Goal: Find specific page/section: Find specific page/section

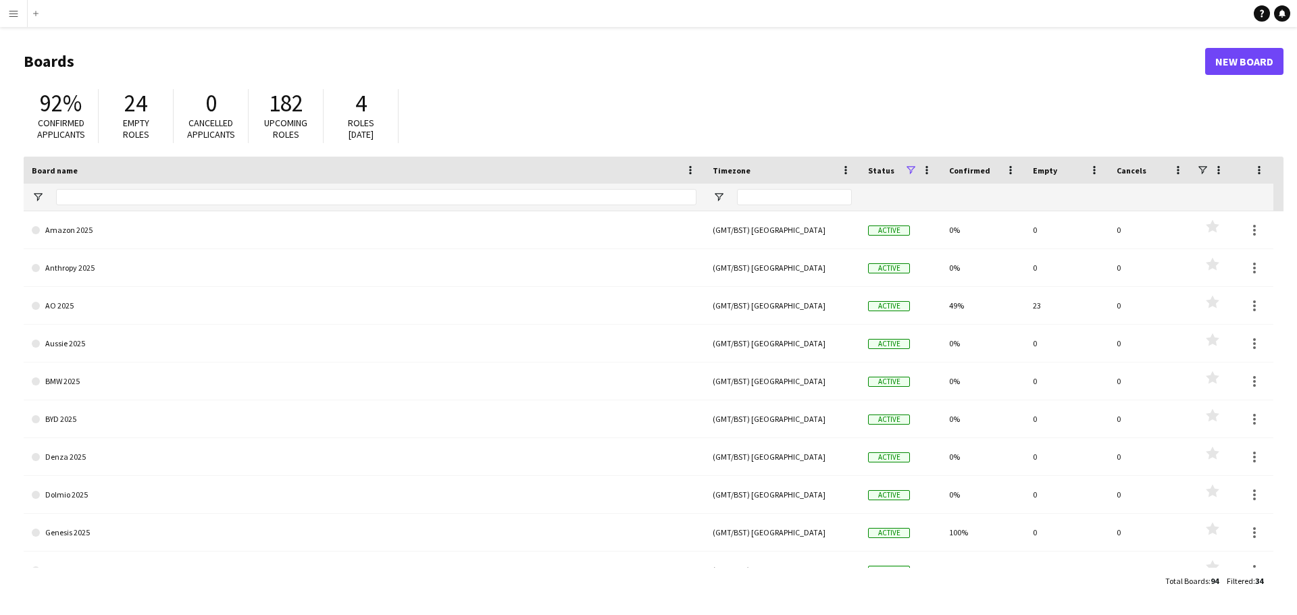
click at [9, 13] on app-icon "Menu" at bounding box center [13, 13] width 11 height 11
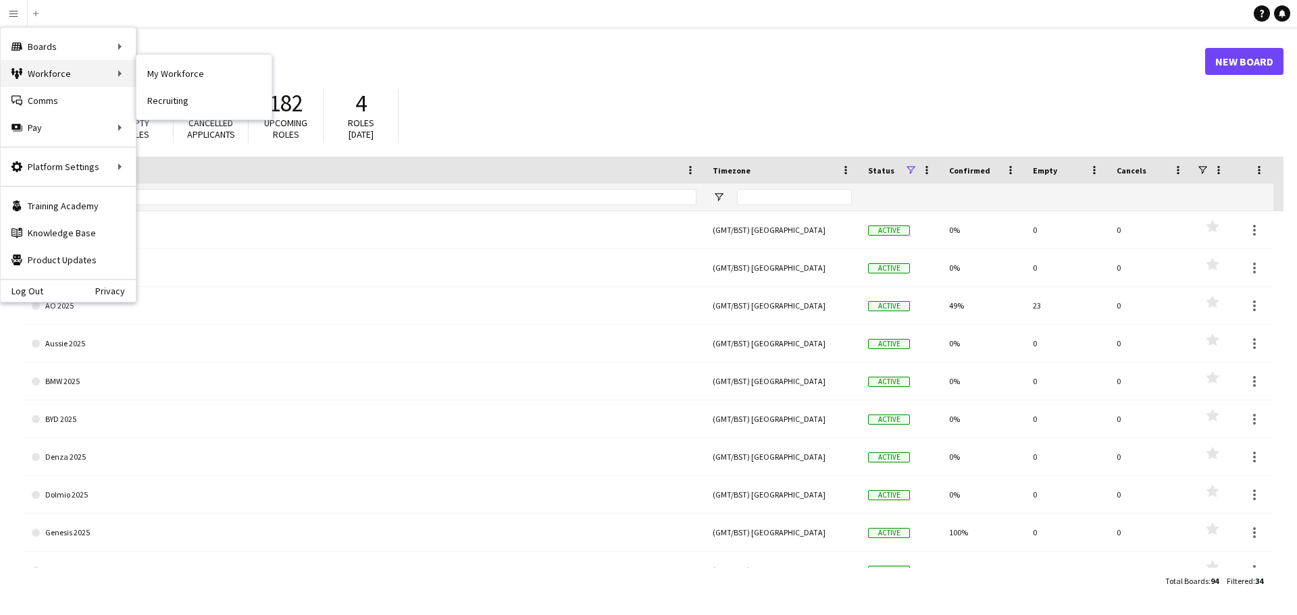
click at [48, 74] on div "Workforce Workforce" at bounding box center [68, 73] width 135 height 27
click at [156, 70] on link "My Workforce" at bounding box center [203, 73] width 135 height 27
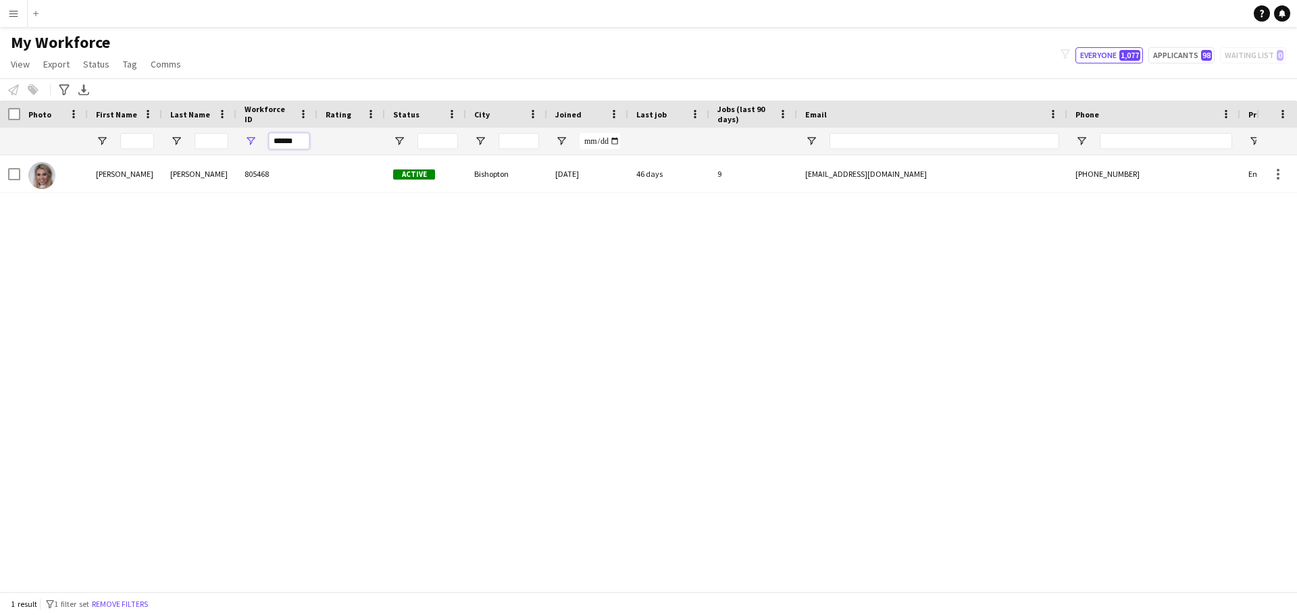
drag, startPoint x: 299, startPoint y: 142, endPoint x: 221, endPoint y: 141, distance: 78.4
click at [221, 141] on div "******" at bounding box center [732, 141] width 1465 height 27
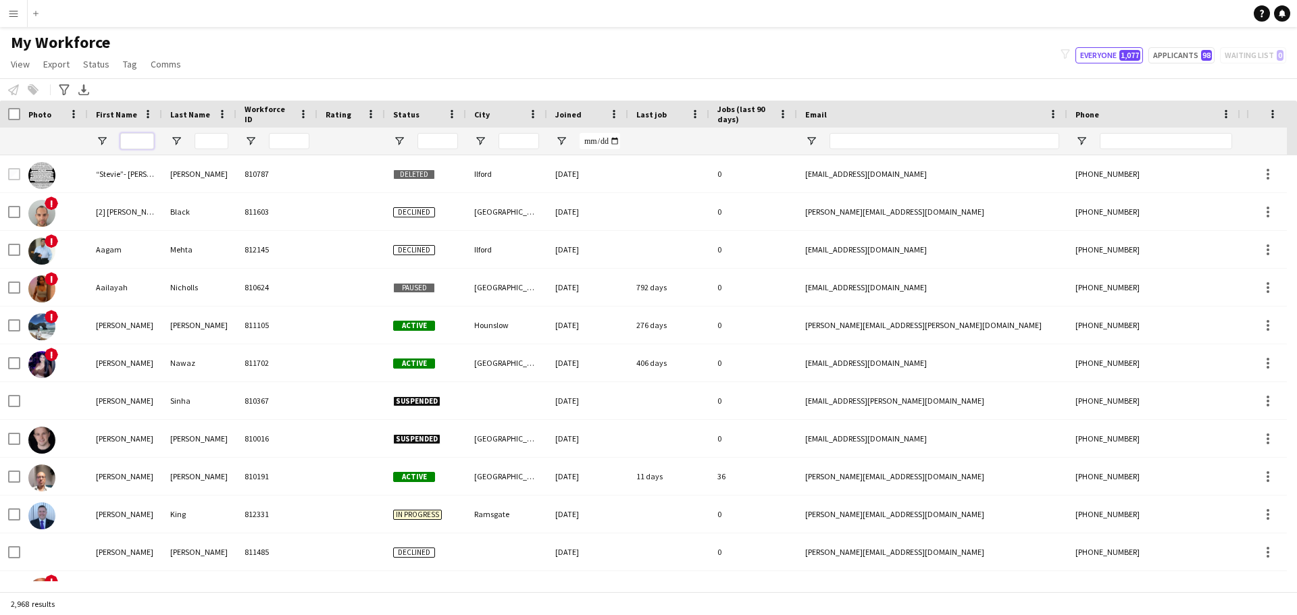
click at [144, 141] on input "First Name Filter Input" at bounding box center [137, 141] width 34 height 16
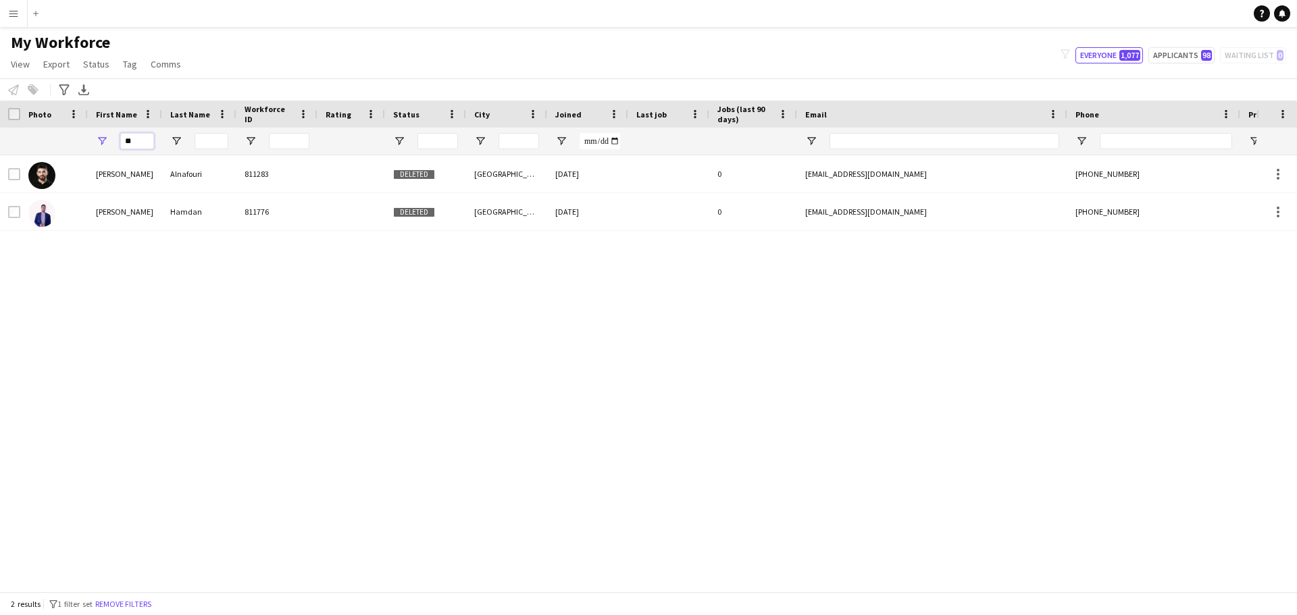
type input "*"
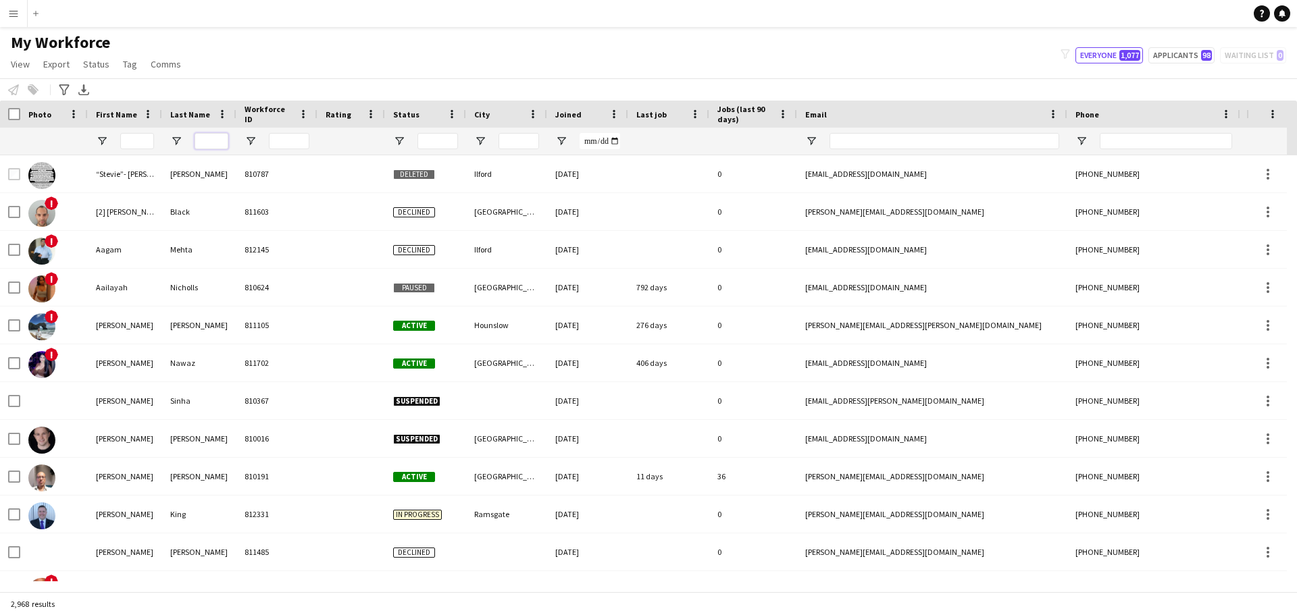
click at [205, 138] on input "Last Name Filter Input" at bounding box center [212, 141] width 34 height 16
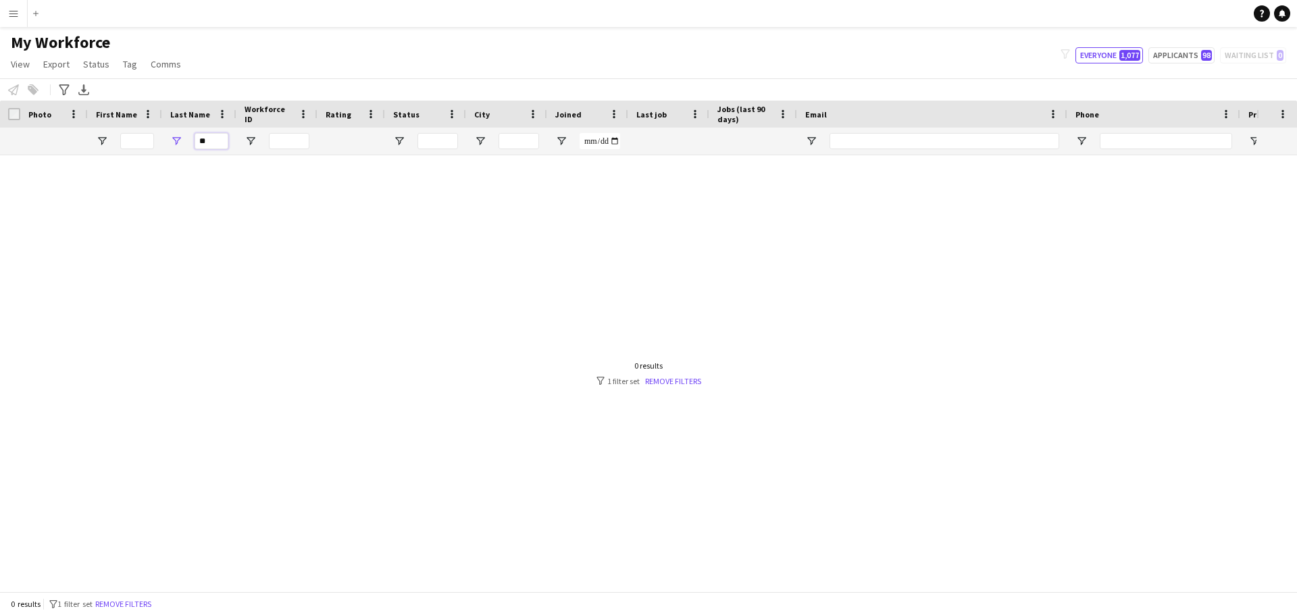
type input "*"
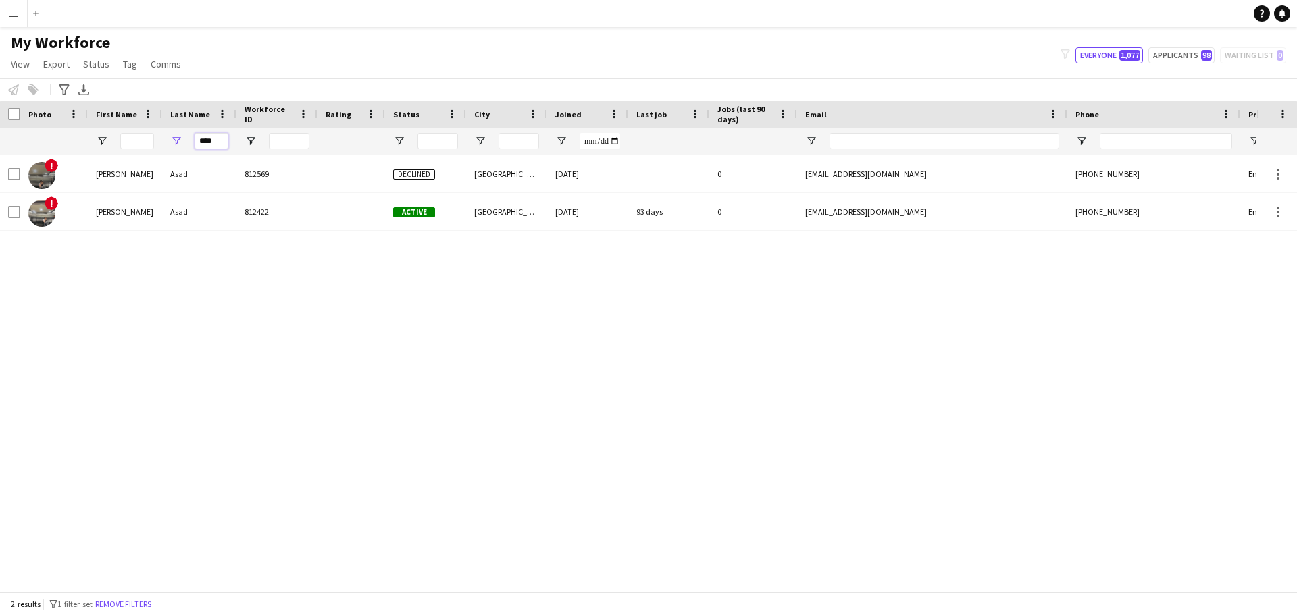
type input "****"
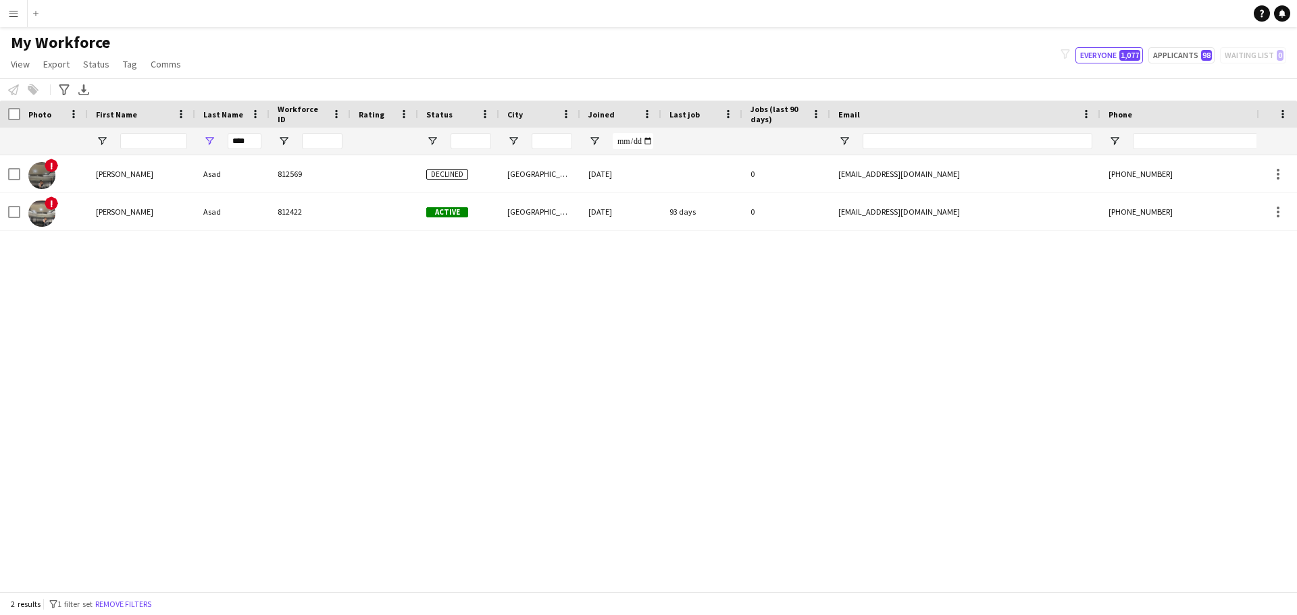
drag, startPoint x: 160, startPoint y: 118, endPoint x: 194, endPoint y: 124, distance: 34.3
click at [194, 124] on div at bounding box center [194, 114] width 5 height 27
click at [143, 567] on div "! [PERSON_NAME] [PERSON_NAME] 812569 Declined [GEOGRAPHIC_DATA] [DATE] 0 [EMAIL…" at bounding box center [628, 368] width 1257 height 426
